Goal: Communication & Community: Connect with others

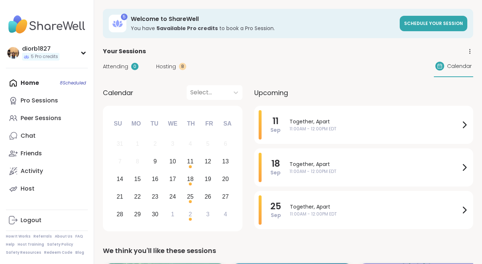
click at [469, 51] on icon at bounding box center [470, 51] width 7 height 7
click at [349, 61] on div "Attending 0 Hosting 8 Calendar" at bounding box center [288, 66] width 371 height 21
click at [84, 53] on icon at bounding box center [83, 53] width 3 height 2
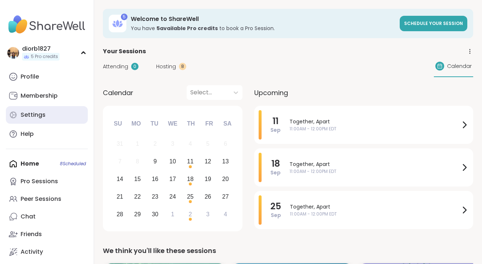
click at [42, 115] on div "Settings" at bounding box center [33, 115] width 25 height 8
select select "**"
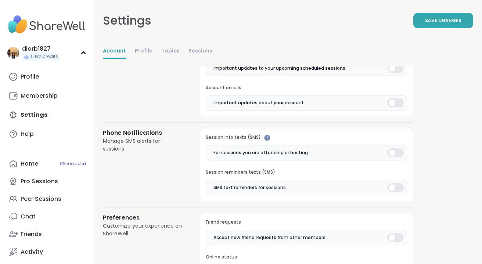
scroll to position [369, 0]
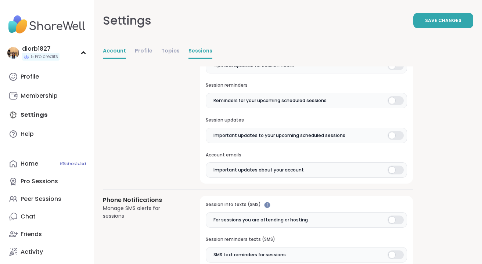
click at [190, 48] on link "Sessions" at bounding box center [201, 51] width 24 height 15
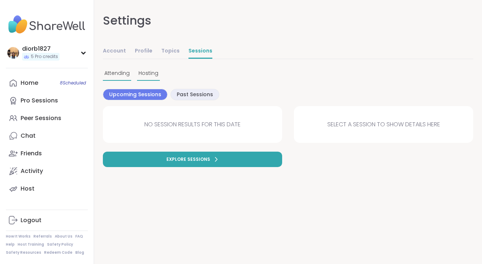
click at [152, 75] on span "Hosting" at bounding box center [149, 73] width 20 height 8
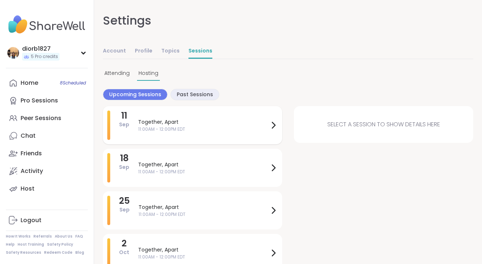
click at [275, 122] on icon at bounding box center [273, 125] width 9 height 9
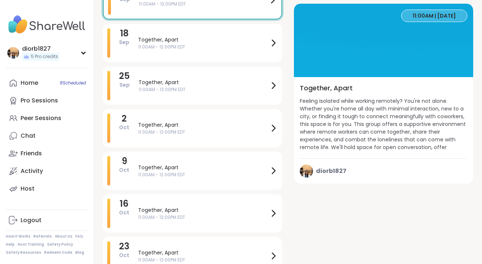
scroll to position [178, 0]
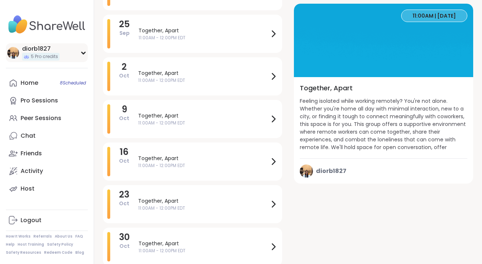
click at [84, 58] on div "diorb1827 5 Pro credits" at bounding box center [47, 52] width 82 height 19
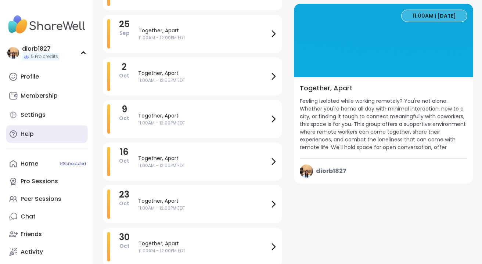
click at [36, 135] on link "Help" at bounding box center [47, 134] width 82 height 18
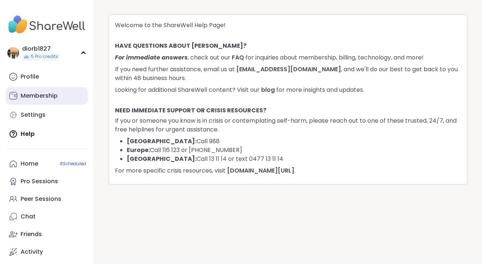
click at [52, 93] on div "Membership" at bounding box center [39, 96] width 37 height 8
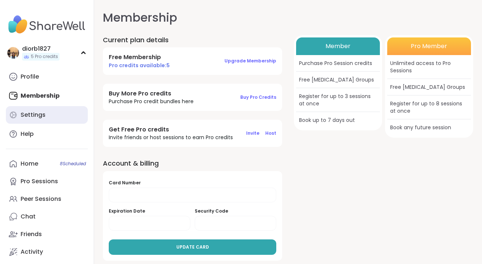
click at [40, 114] on div "Settings" at bounding box center [33, 115] width 25 height 8
select select "**"
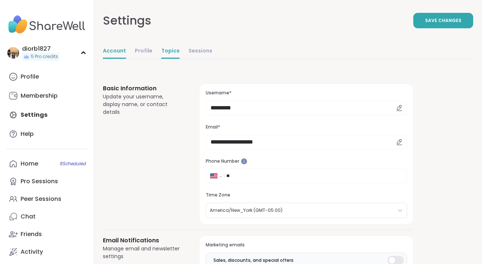
click at [161, 49] on link "Topics" at bounding box center [170, 51] width 18 height 15
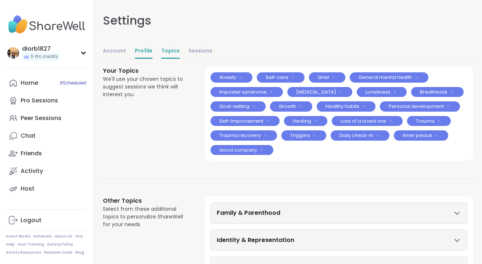
click at [148, 50] on link "Profile" at bounding box center [144, 51] width 18 height 15
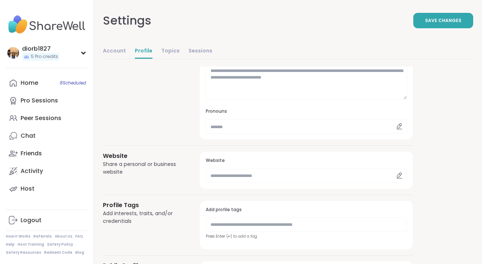
scroll to position [82, 0]
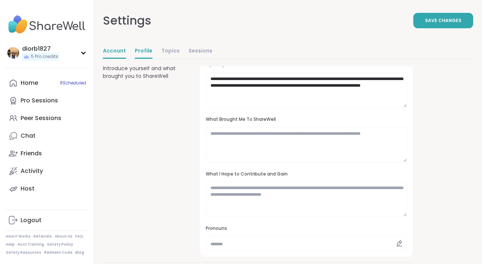
click at [115, 49] on link "Account" at bounding box center [114, 51] width 23 height 15
select select "**"
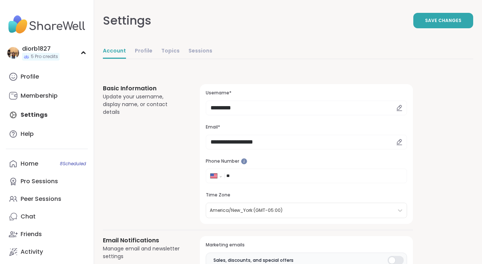
scroll to position [116, 0]
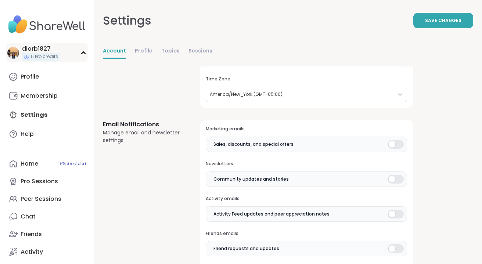
click at [72, 54] on div "diorb1827 5 Pro credits" at bounding box center [47, 52] width 82 height 19
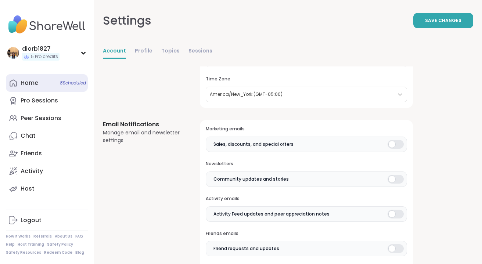
click at [46, 85] on link "Home 8 Scheduled" at bounding box center [47, 83] width 82 height 18
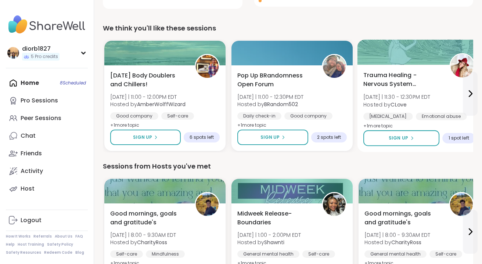
scroll to position [271, 0]
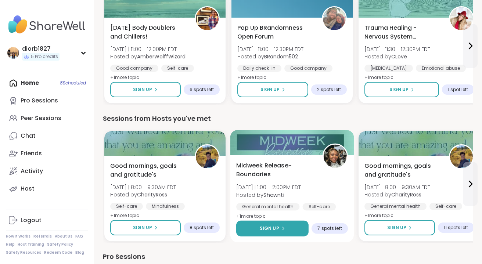
click at [286, 233] on button "Sign Up" at bounding box center [272, 229] width 72 height 16
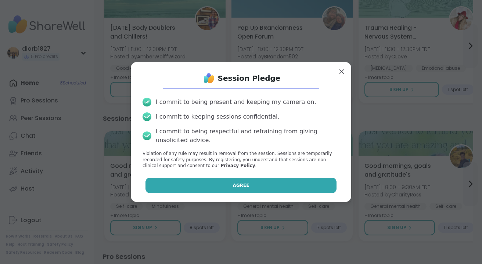
click at [276, 189] on button "Agree" at bounding box center [242, 185] width 192 height 15
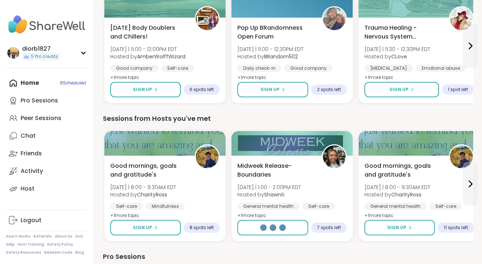
select select "**"
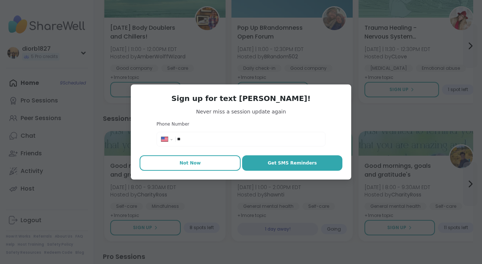
click at [196, 162] on span "Not Now" at bounding box center [190, 163] width 21 height 7
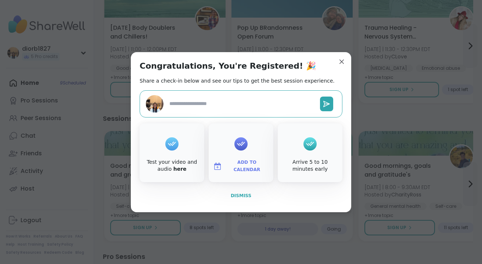
click at [244, 198] on span "Dismiss" at bounding box center [241, 195] width 21 height 5
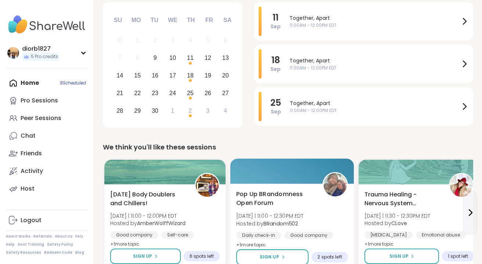
scroll to position [0, 0]
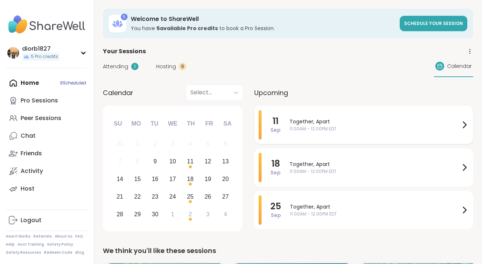
click at [442, 121] on span "Together, Apart" at bounding box center [375, 122] width 171 height 8
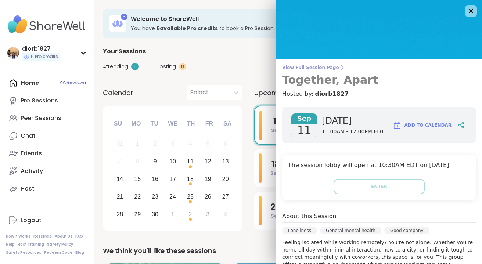
click at [330, 69] on span "View Full Session Page" at bounding box center [379, 68] width 194 height 6
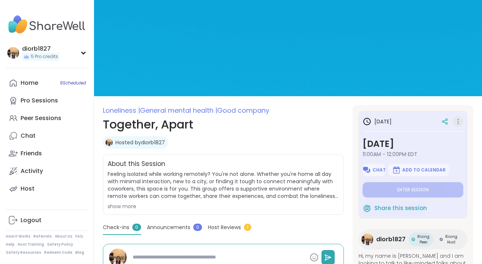
click at [459, 119] on icon at bounding box center [458, 122] width 7 height 10
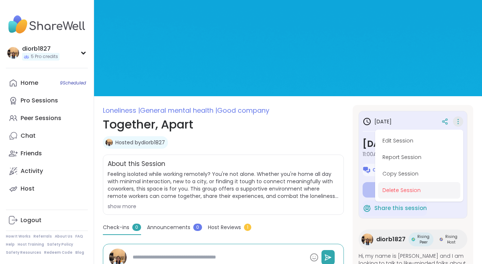
click at [418, 188] on button "Delete Session" at bounding box center [419, 190] width 82 height 17
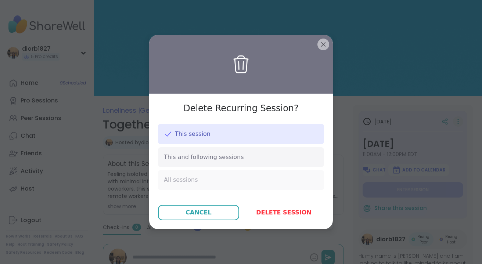
click at [266, 181] on div "All sessions" at bounding box center [241, 180] width 166 height 20
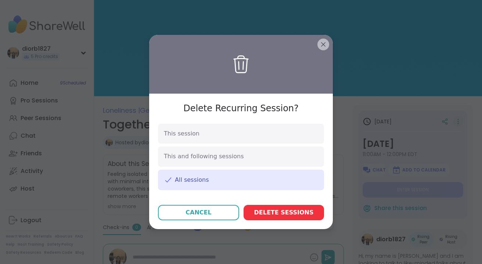
click at [288, 207] on button "Delete session s" at bounding box center [284, 212] width 81 height 15
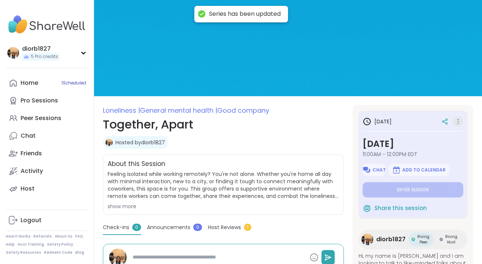
type textarea "*"
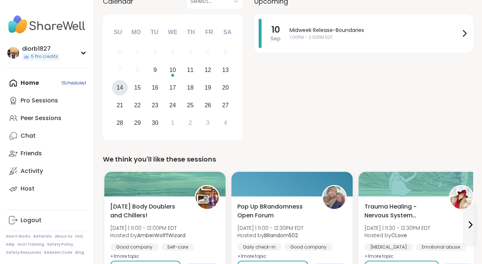
scroll to position [217, 0]
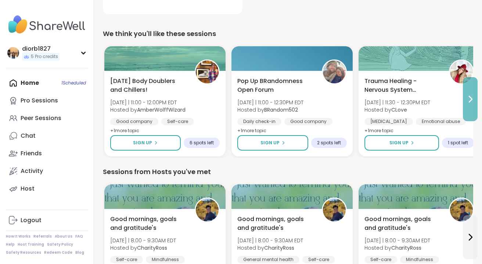
click at [469, 101] on icon at bounding box center [470, 99] width 9 height 9
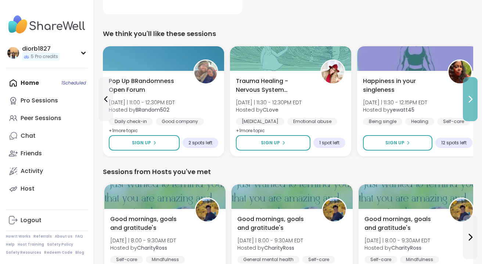
click at [469, 101] on icon at bounding box center [470, 99] width 9 height 9
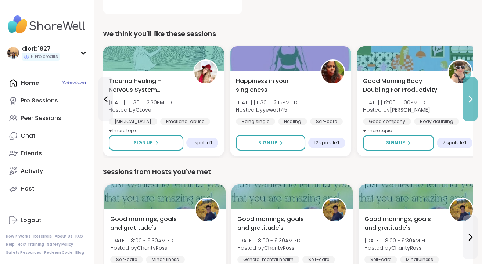
click at [469, 101] on icon at bounding box center [470, 99] width 9 height 9
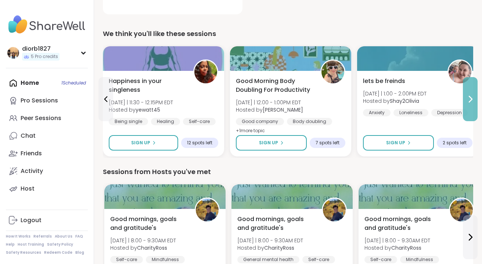
click at [469, 101] on icon at bounding box center [470, 99] width 9 height 9
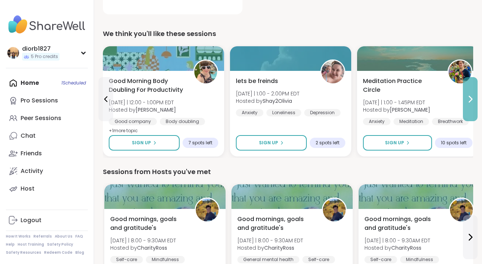
click at [469, 101] on icon at bounding box center [470, 99] width 9 height 9
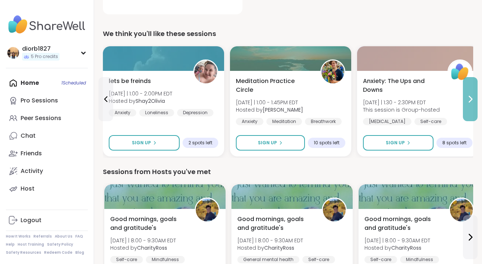
click at [470, 101] on icon at bounding box center [470, 99] width 3 height 6
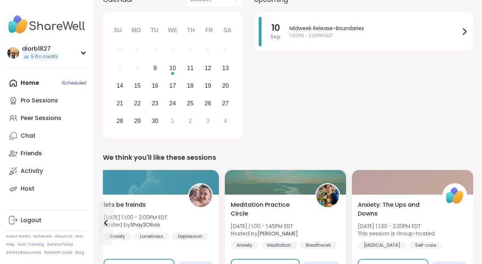
scroll to position [0, 0]
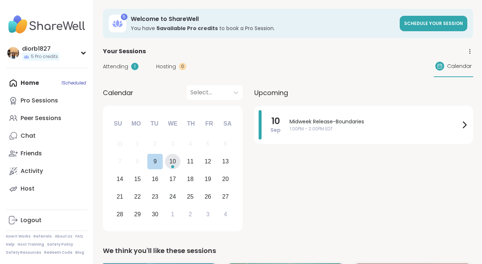
click at [176, 167] on div "10" at bounding box center [173, 162] width 16 height 16
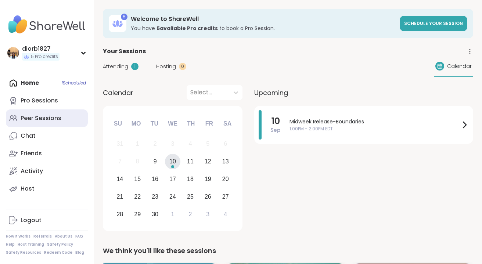
click at [41, 118] on div "Peer Sessions" at bounding box center [41, 118] width 41 height 8
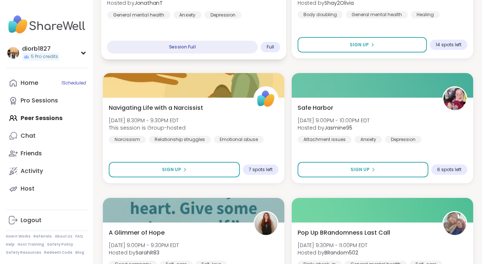
scroll to position [2113, 0]
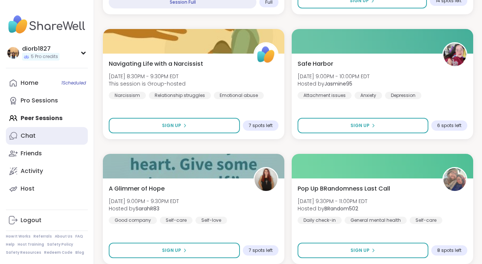
click at [47, 132] on link "Chat" at bounding box center [47, 136] width 82 height 18
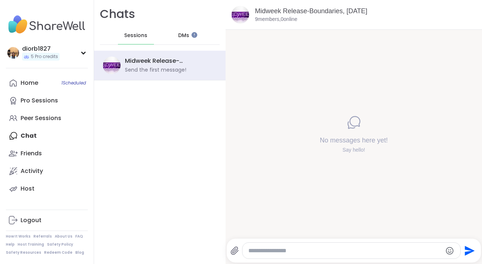
click at [181, 39] on div "DMs" at bounding box center [184, 36] width 36 height 18
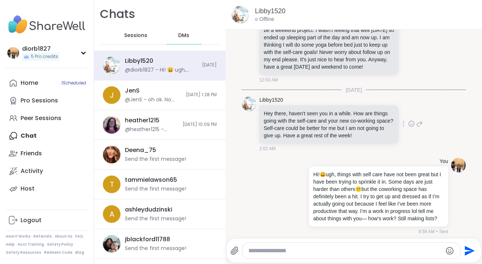
scroll to position [178, 0]
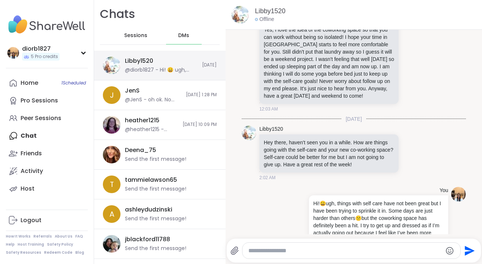
click at [114, 72] on img at bounding box center [112, 66] width 18 height 18
click at [237, 19] on img at bounding box center [241, 15] width 18 height 18
click at [268, 12] on link "Libby1520" at bounding box center [270, 11] width 31 height 9
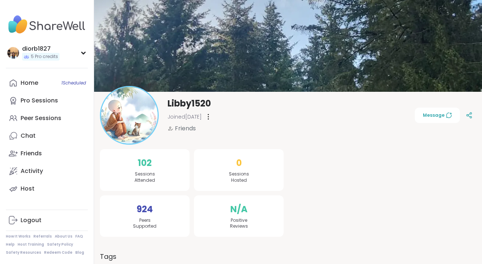
click at [63, 29] on img at bounding box center [47, 25] width 82 height 26
